Goal: Check status: Check status

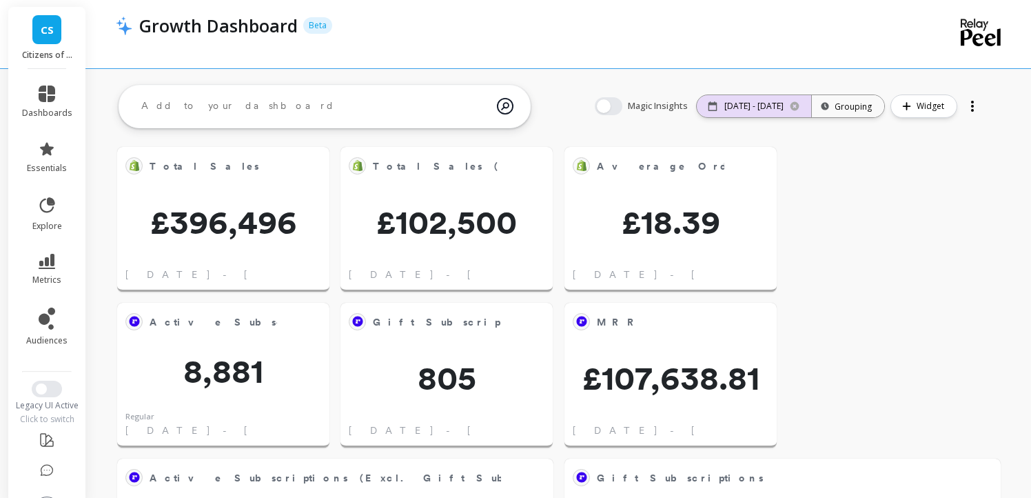
click at [755, 108] on p "[DATE] - [DATE]" at bounding box center [753, 106] width 59 height 11
click at [760, 96] on div "[DATE] - [DATE]" at bounding box center [754, 106] width 114 height 22
click at [759, 111] on p "[DATE] - [DATE]" at bounding box center [753, 106] width 59 height 11
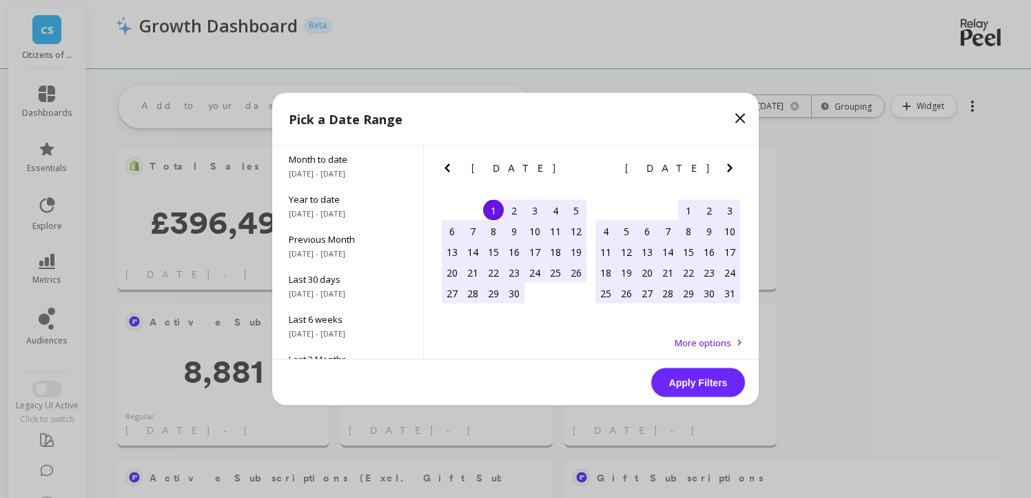
click at [728, 163] on icon "Next Month" at bounding box center [730, 168] width 17 height 17
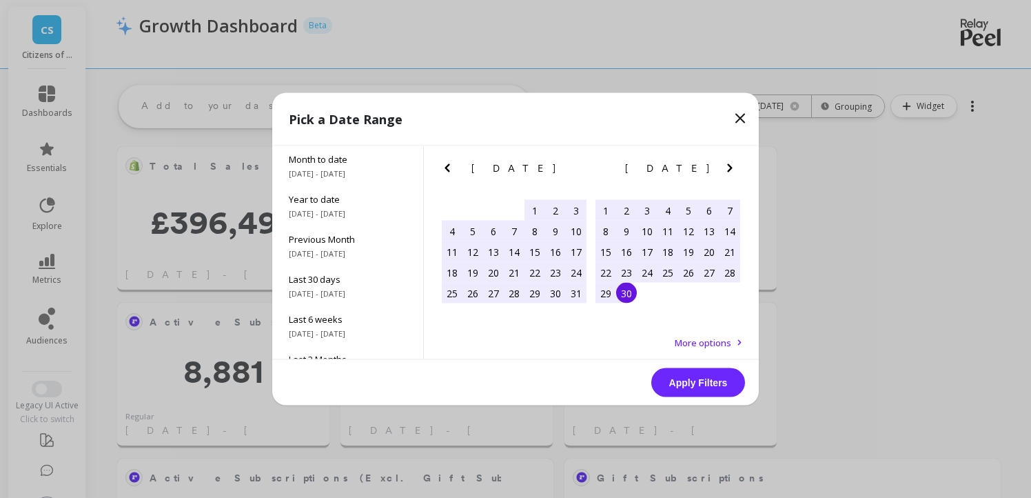
click at [728, 163] on icon "Next Month" at bounding box center [730, 168] width 17 height 17
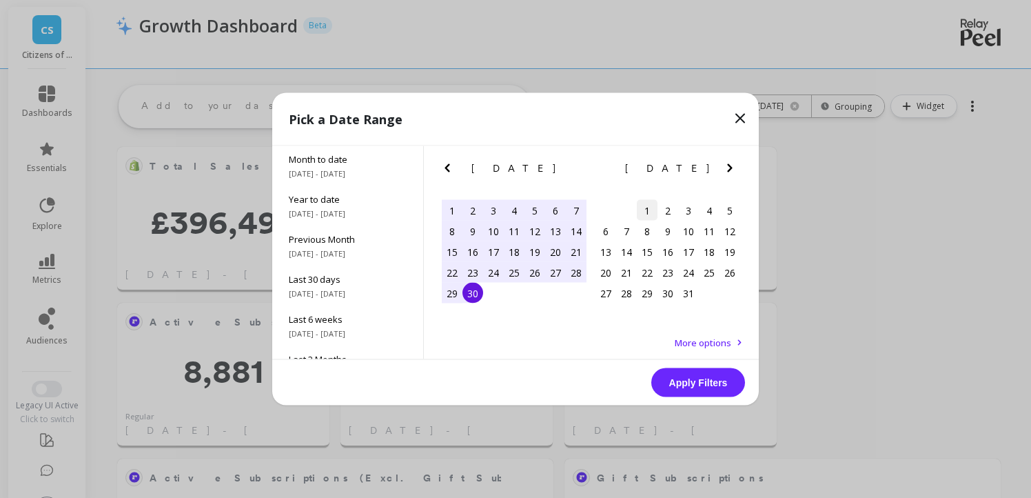
click at [644, 208] on div "1" at bounding box center [647, 210] width 21 height 21
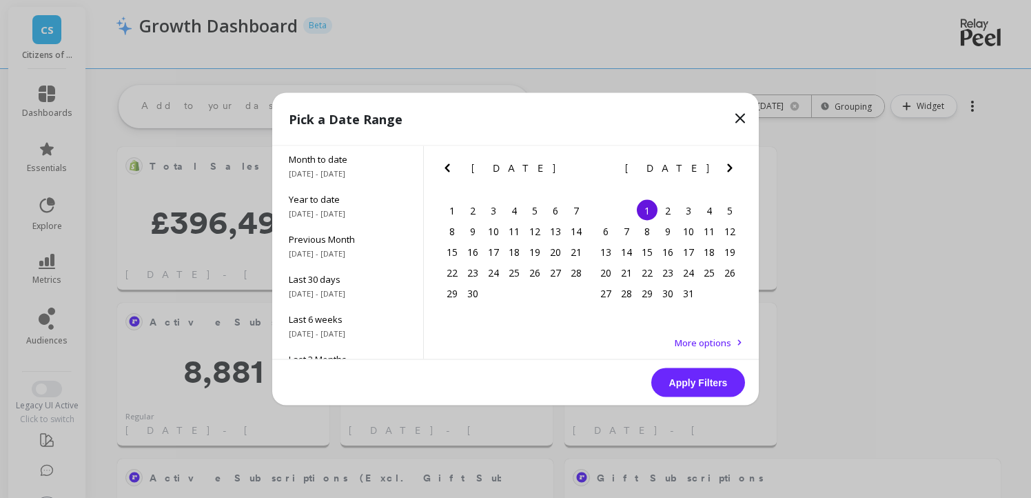
click at [731, 163] on icon "Next Month" at bounding box center [730, 168] width 17 height 17
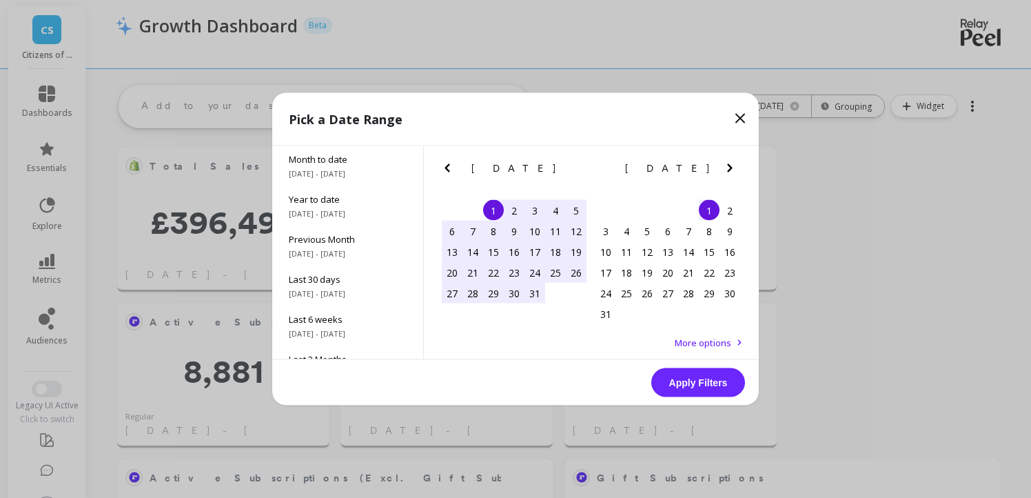
click at [731, 163] on icon "Next Month" at bounding box center [730, 168] width 17 height 17
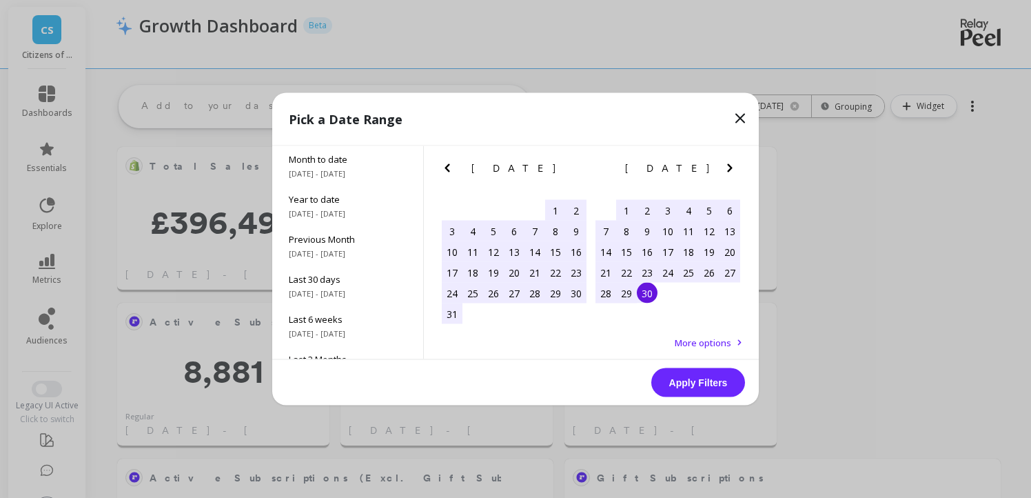
click at [652, 294] on div "30" at bounding box center [647, 293] width 21 height 21
click at [691, 378] on button "Apply Filters" at bounding box center [698, 382] width 94 height 29
